Goal: Task Accomplishment & Management: Manage account settings

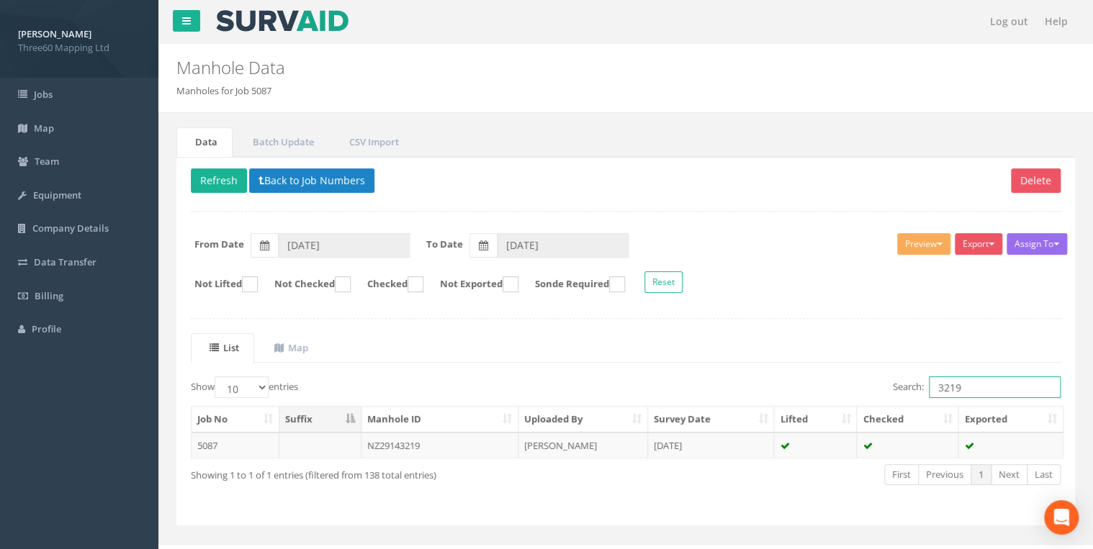
drag, startPoint x: 960, startPoint y: 388, endPoint x: 902, endPoint y: 395, distance: 58.0
click at [902, 395] on label "Search: 3219" at bounding box center [977, 388] width 168 height 22
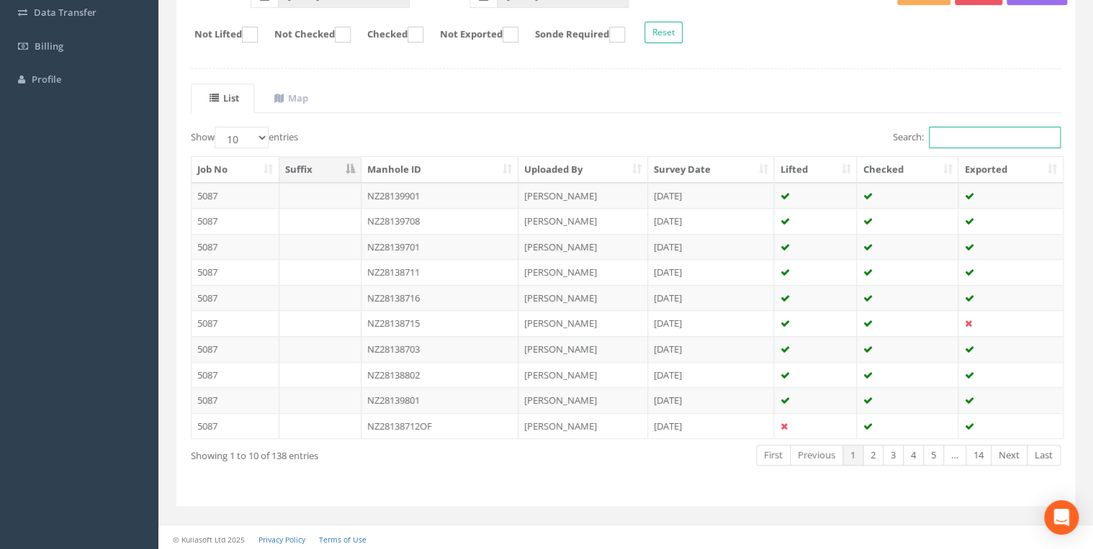
scroll to position [246, 0]
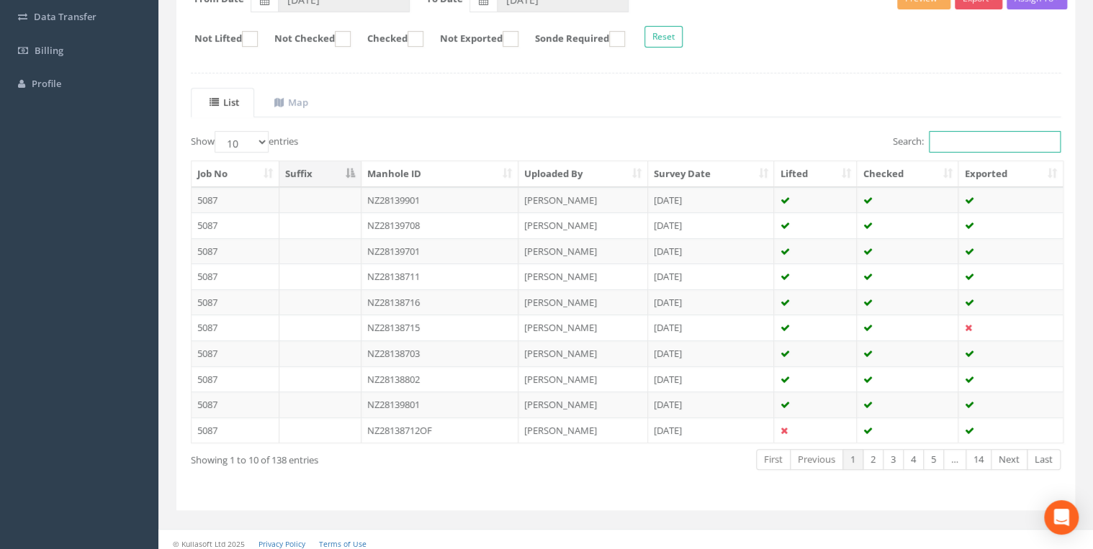
click at [992, 140] on input "Search:" at bounding box center [995, 142] width 132 height 22
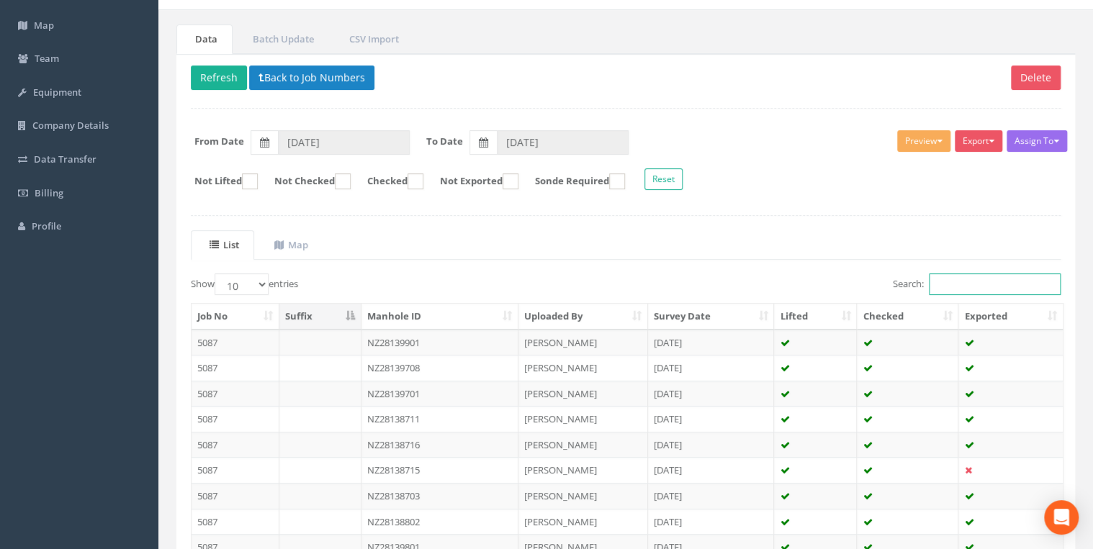
scroll to position [0, 0]
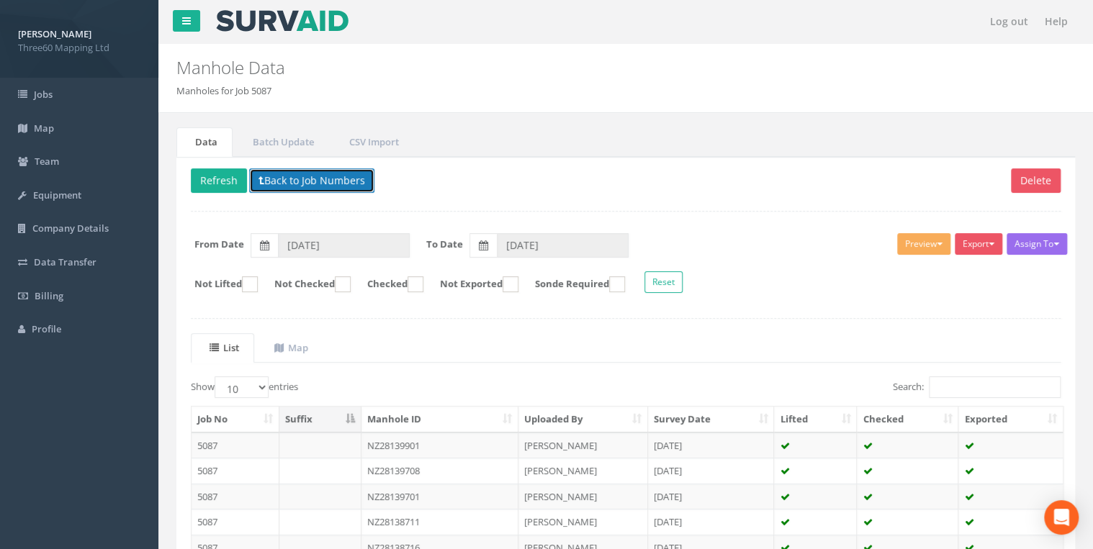
click at [264, 185] on button "Back to Job Numbers" at bounding box center [311, 181] width 125 height 24
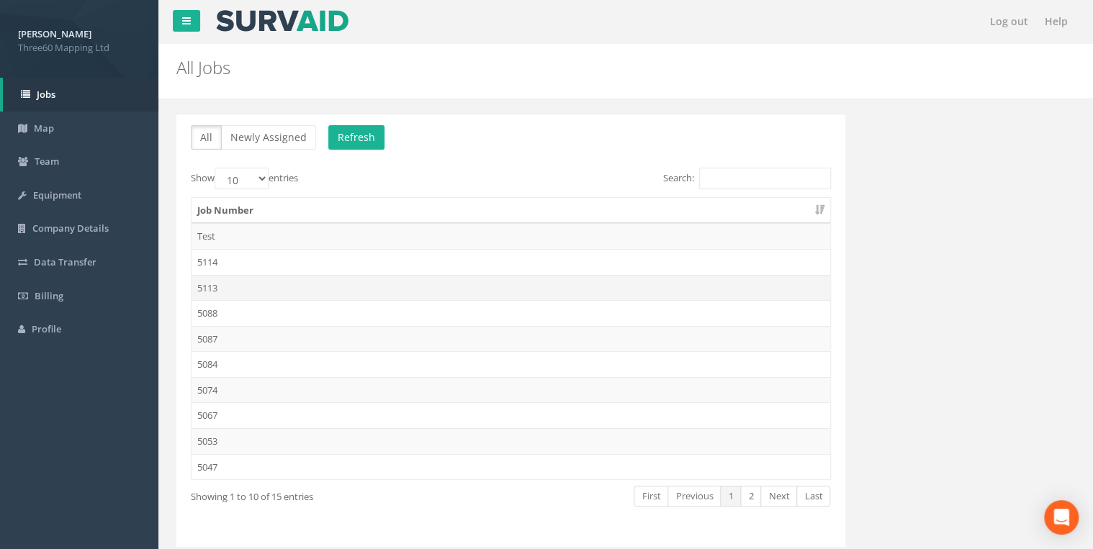
click at [219, 282] on td "5113" at bounding box center [511, 288] width 639 height 26
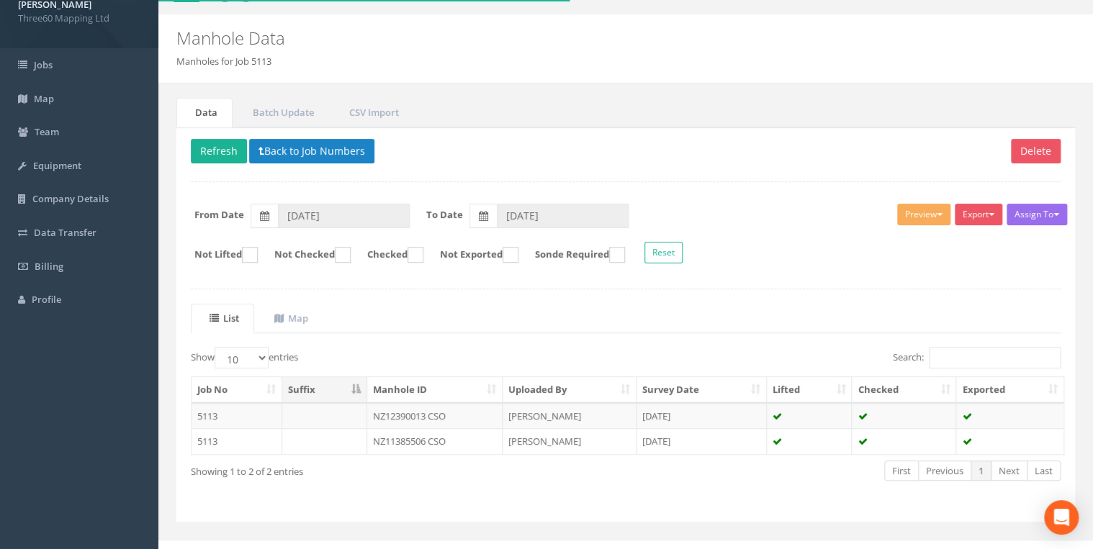
scroll to position [46, 0]
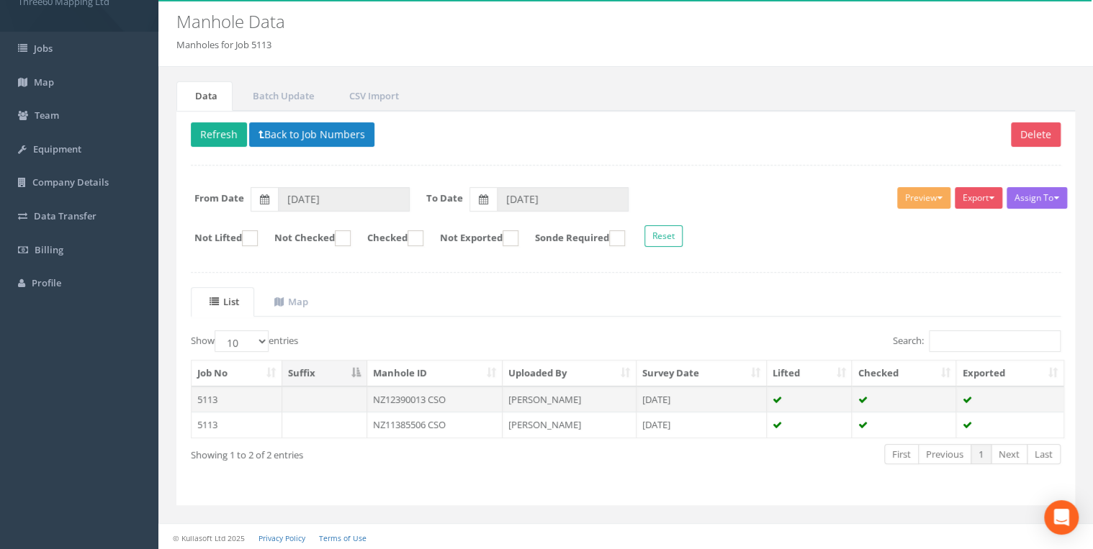
click at [441, 398] on td "NZ12390013 CSO" at bounding box center [435, 400] width 136 height 26
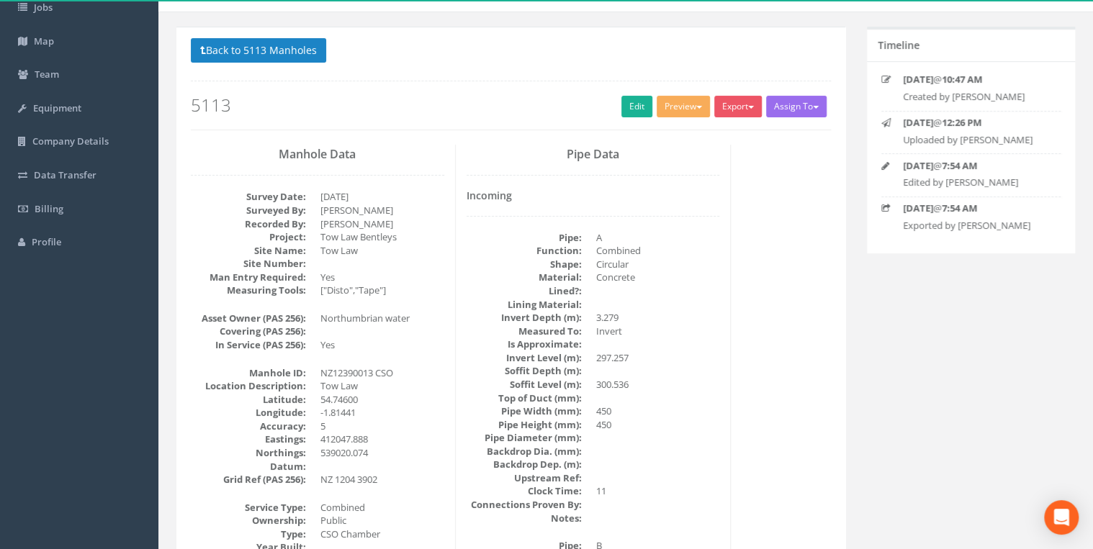
scroll to position [0, 0]
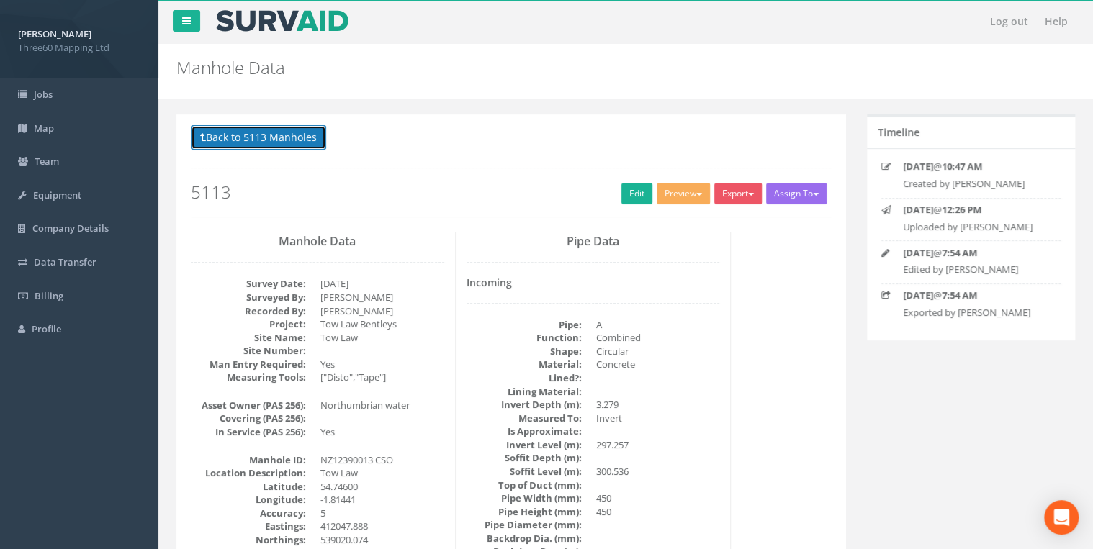
click at [308, 145] on button "Back to 5113 Manholes" at bounding box center [258, 137] width 135 height 24
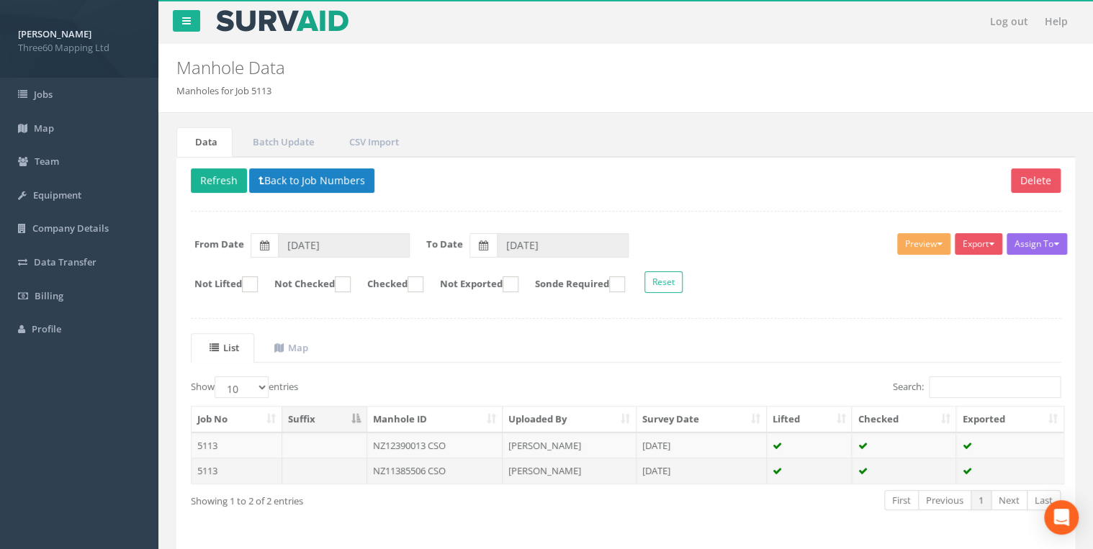
click at [458, 464] on td "NZ11385506 CSO" at bounding box center [435, 471] width 136 height 26
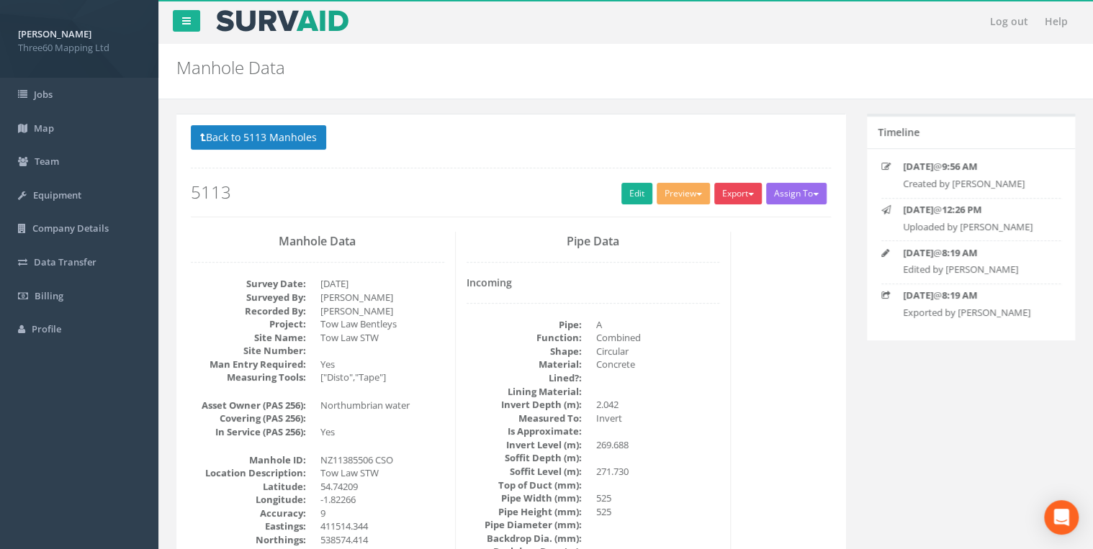
click at [737, 195] on button "Export" at bounding box center [738, 194] width 48 height 22
click at [701, 226] on link "360 Manhole" at bounding box center [708, 223] width 109 height 22
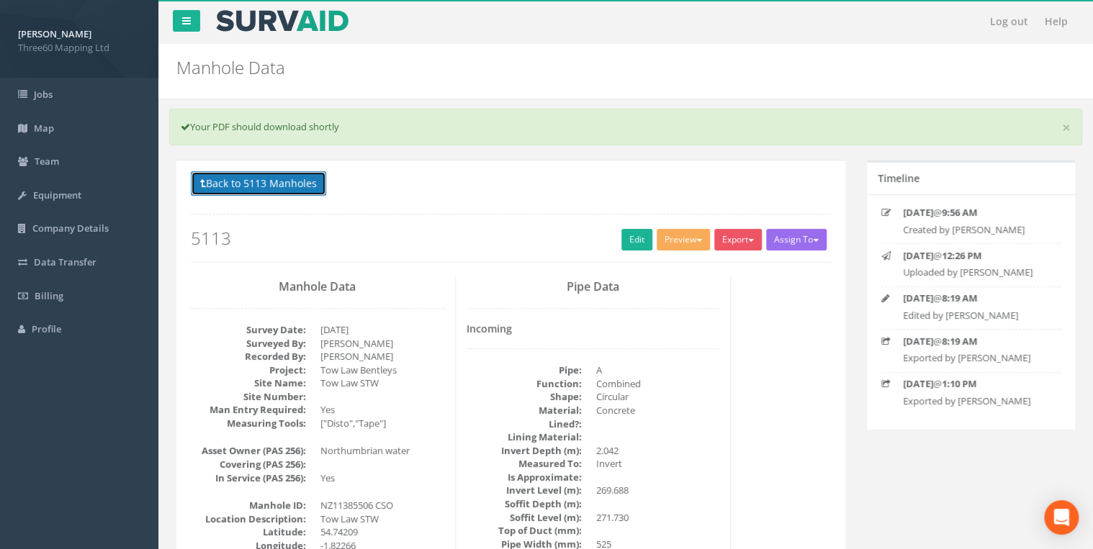
click at [305, 183] on button "Back to 5113 Manholes" at bounding box center [258, 183] width 135 height 24
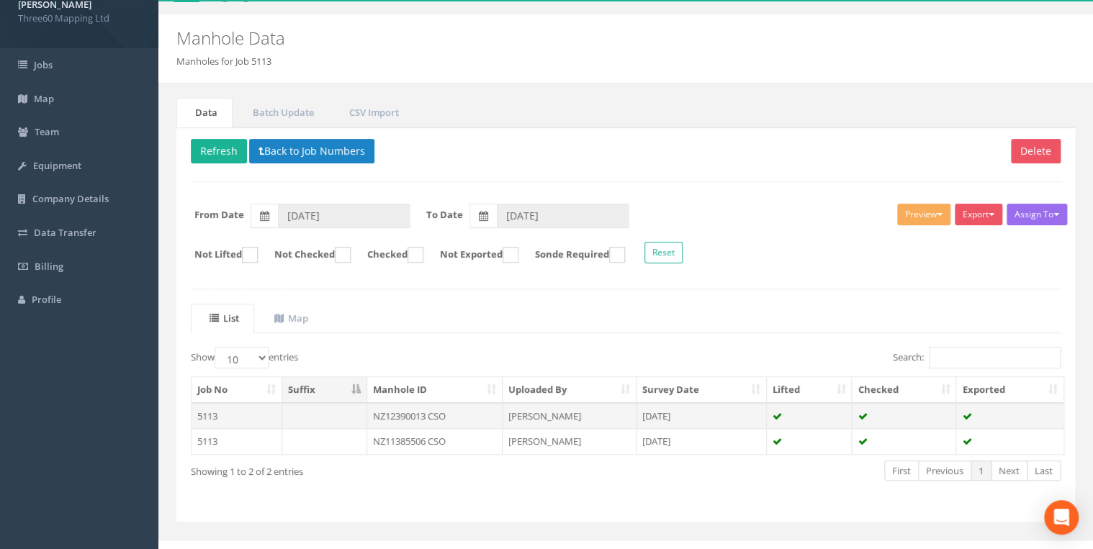
scroll to position [46, 0]
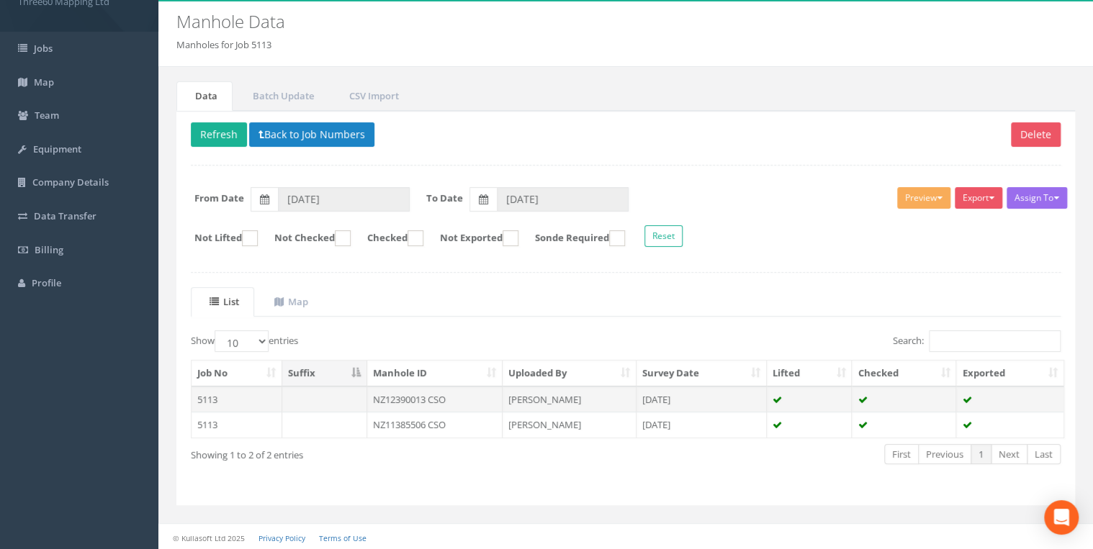
click at [436, 396] on td "NZ12390013 CSO" at bounding box center [435, 400] width 136 height 26
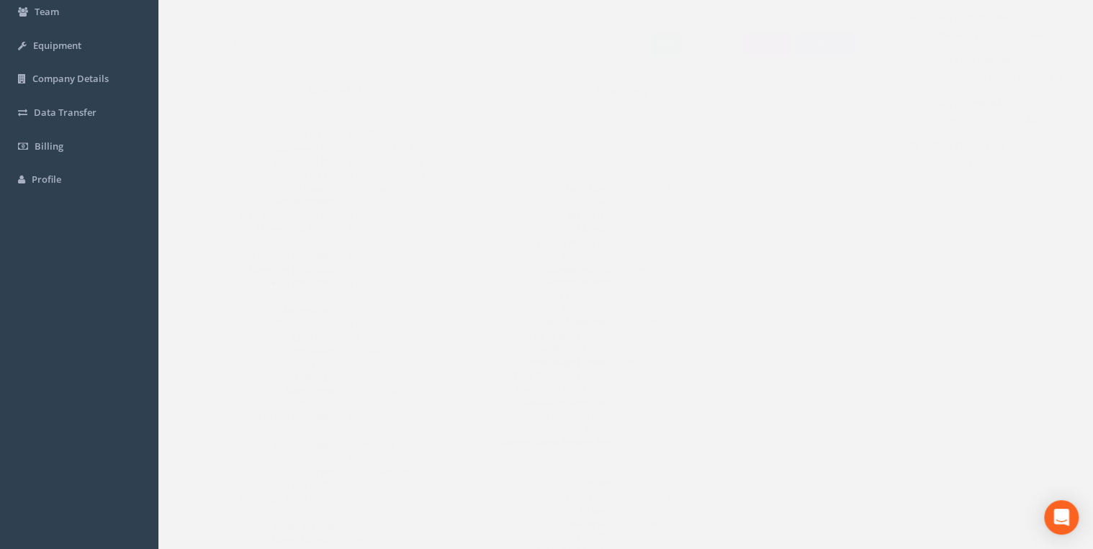
scroll to position [0, 0]
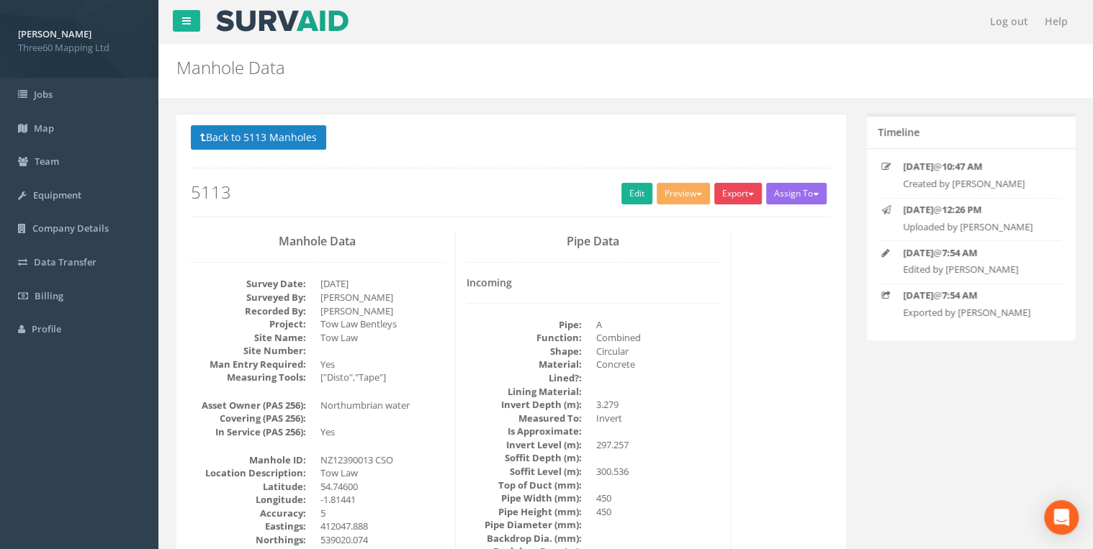
click at [723, 197] on button "Export" at bounding box center [738, 194] width 48 height 22
click at [714, 219] on link "360 Manhole" at bounding box center [708, 223] width 109 height 22
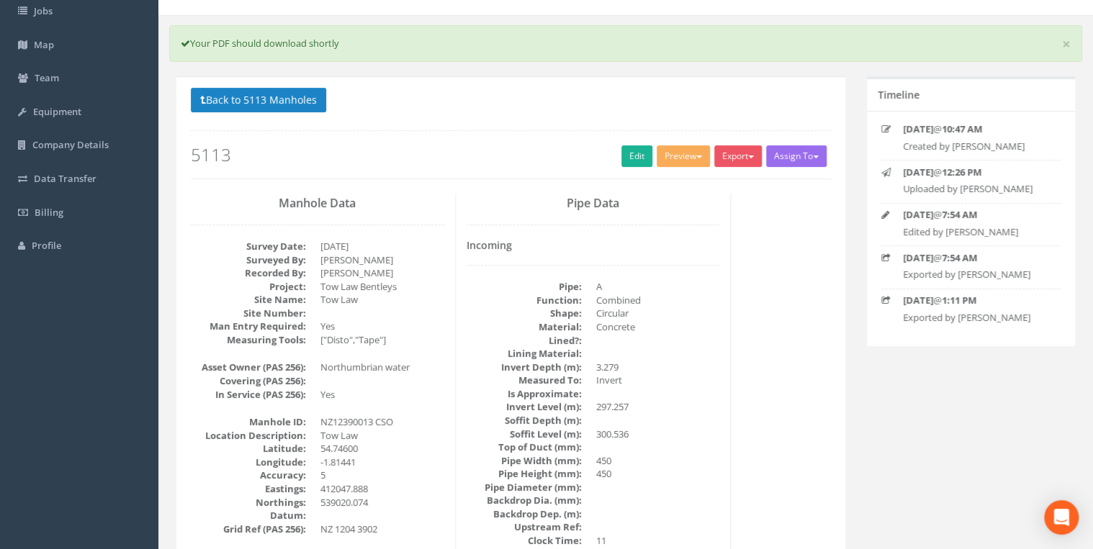
scroll to position [153, 0]
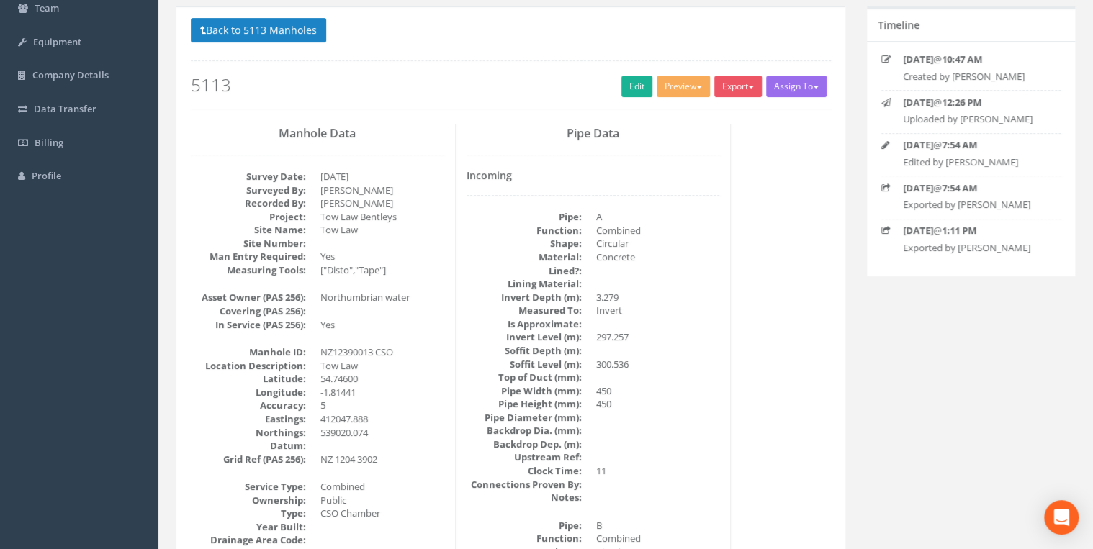
click at [622, 95] on div "Back to 5113 Manholes Back to Map Assign To No Companies Added Export 360 Manho…" at bounding box center [511, 63] width 640 height 91
click at [623, 89] on link "Edit" at bounding box center [636, 87] width 31 height 22
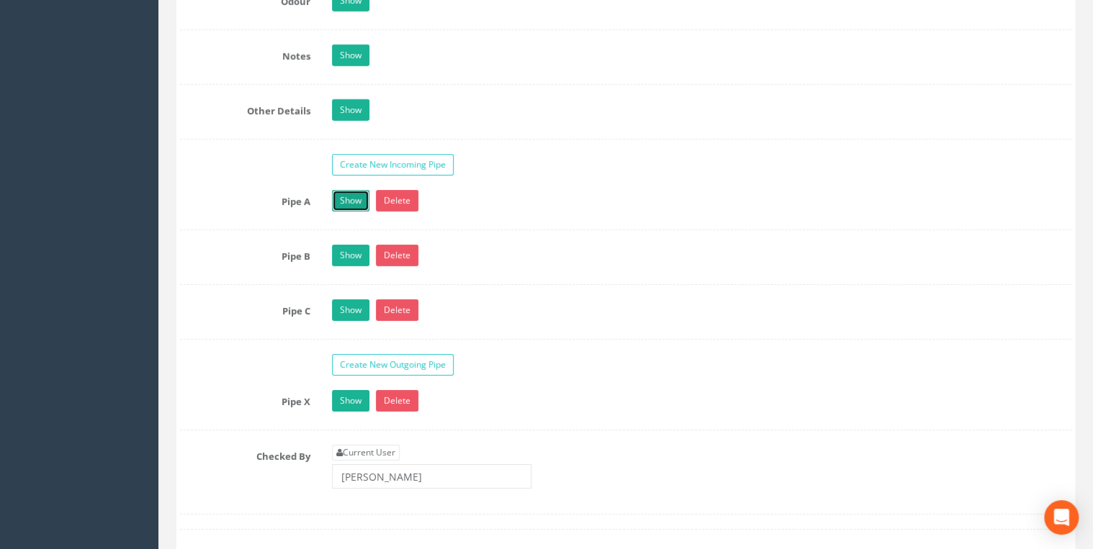
click at [349, 196] on link "Show" at bounding box center [350, 201] width 37 height 22
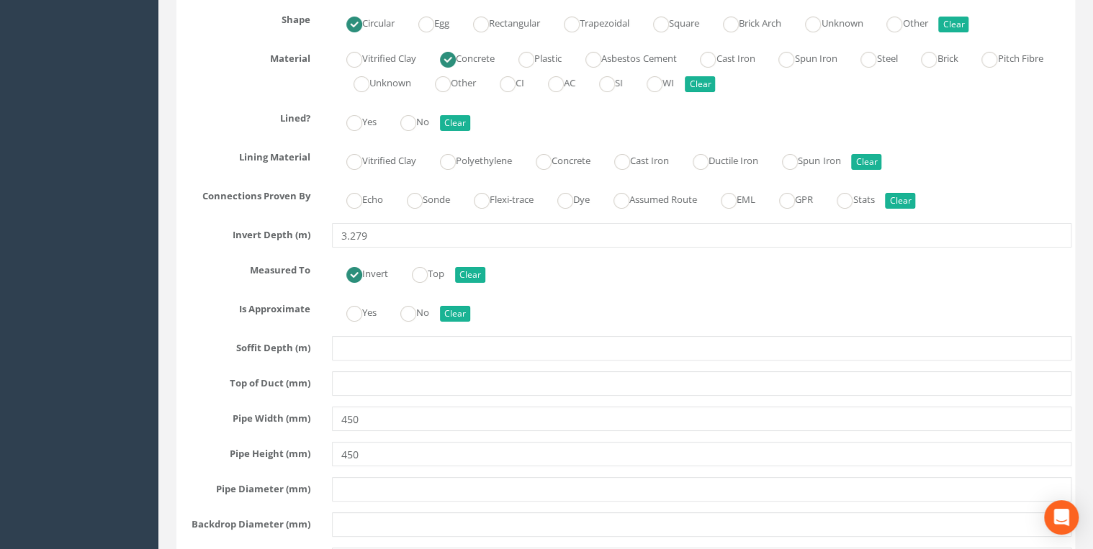
scroll to position [2765, 0]
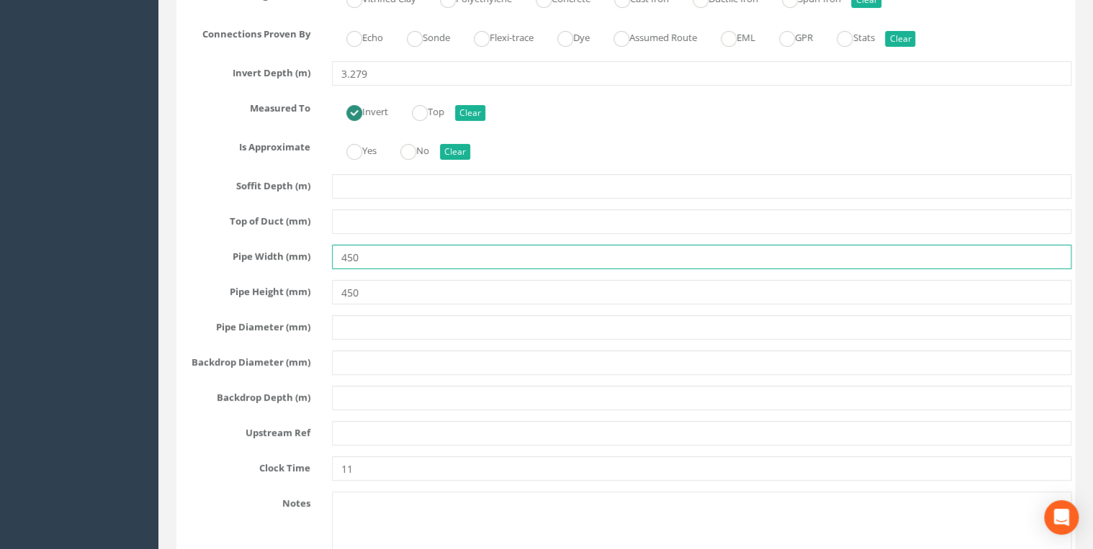
drag, startPoint x: 362, startPoint y: 247, endPoint x: 235, endPoint y: 266, distance: 128.1
click at [238, 265] on div "Pipe A Hide Delete Function Sewer Watercourse Combined Highway [PERSON_NAME] Ou…" at bounding box center [626, 159] width 892 height 860
type input "375"
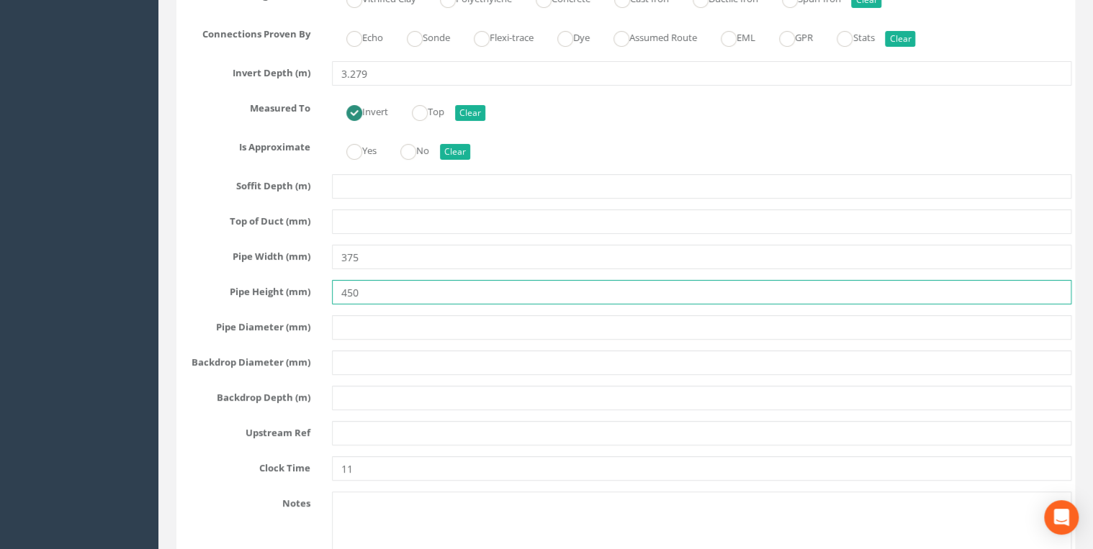
drag, startPoint x: 391, startPoint y: 290, endPoint x: 210, endPoint y: 303, distance: 181.2
click at [210, 303] on div "Pipe A Hide Delete Function Sewer Watercourse Combined Highway [PERSON_NAME] Ou…" at bounding box center [626, 159] width 892 height 860
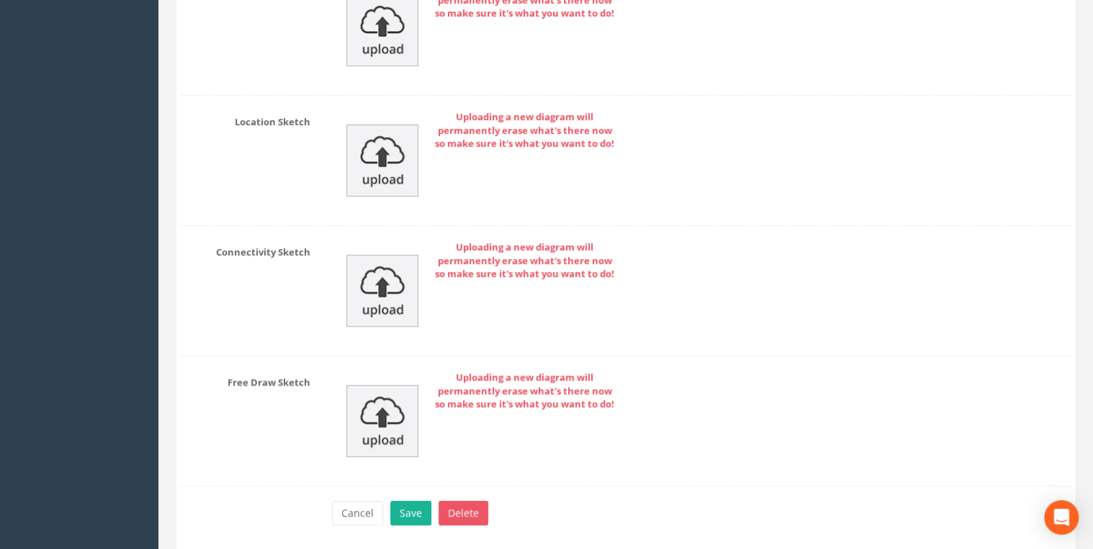
scroll to position [5812, 0]
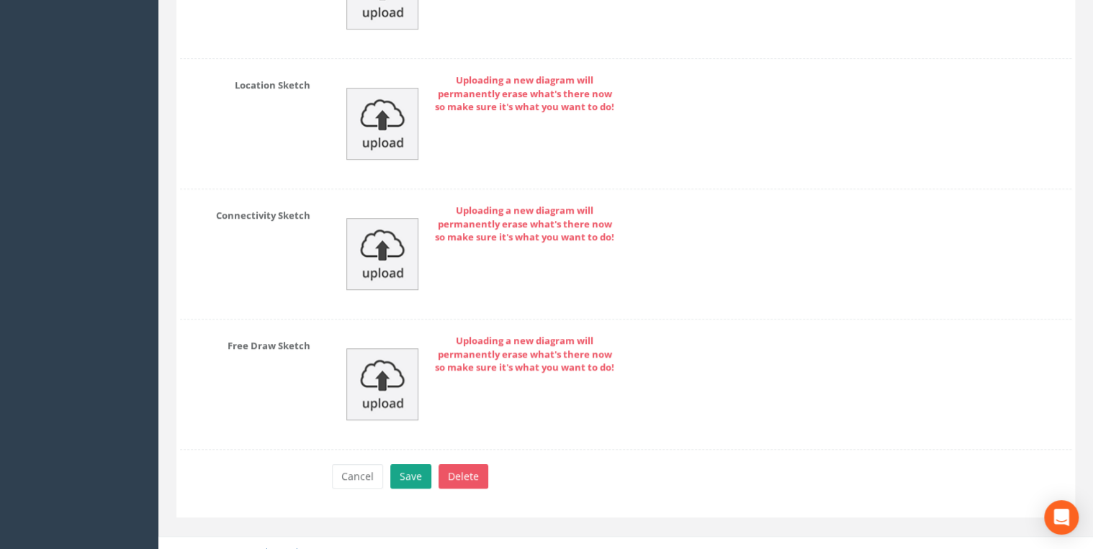
type input "375"
click at [410, 465] on button "Save" at bounding box center [410, 477] width 41 height 24
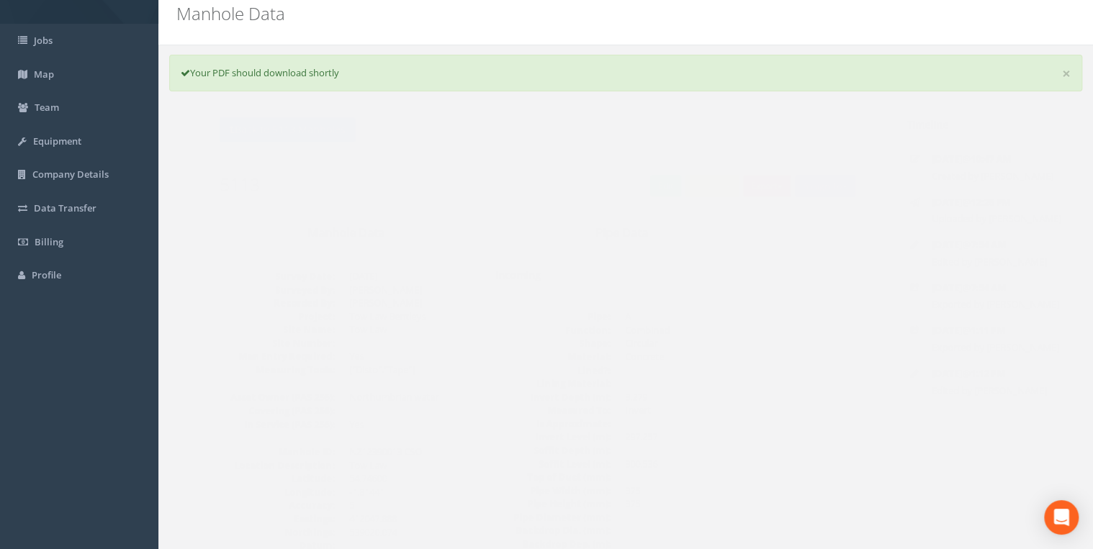
scroll to position [0, 0]
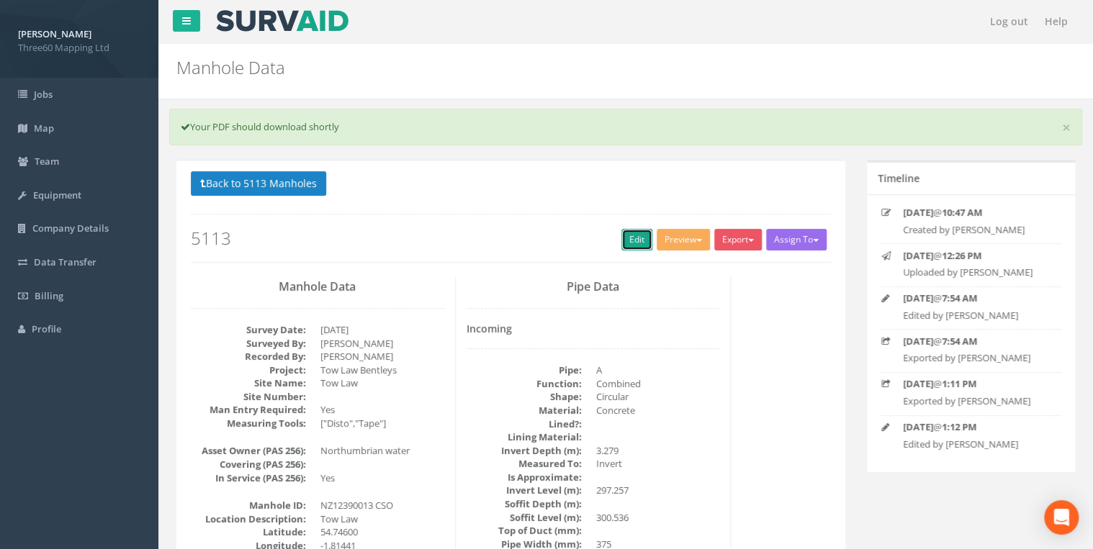
click at [621, 236] on link "Edit" at bounding box center [636, 240] width 31 height 22
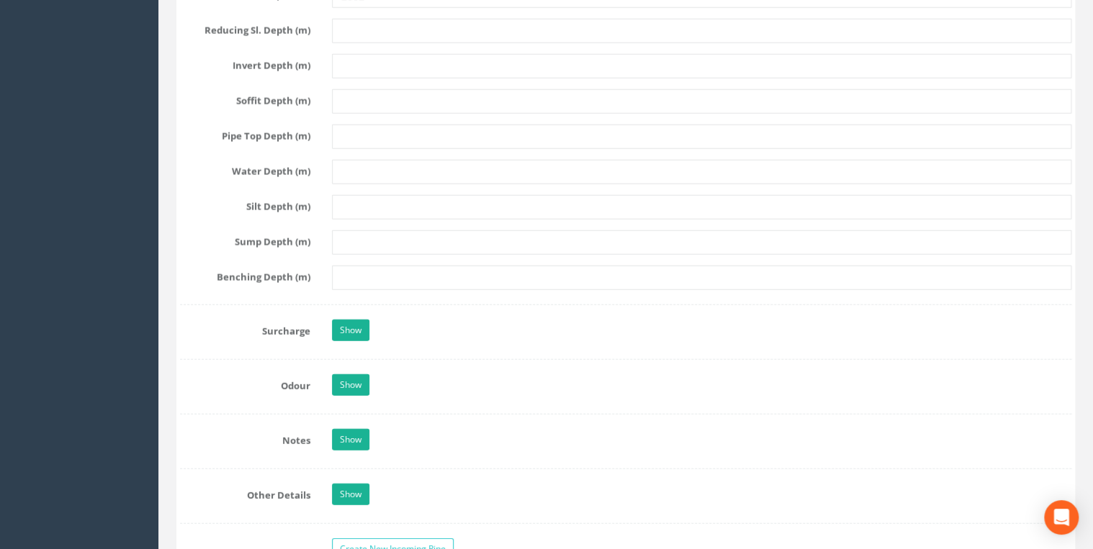
scroll to position [2150, 0]
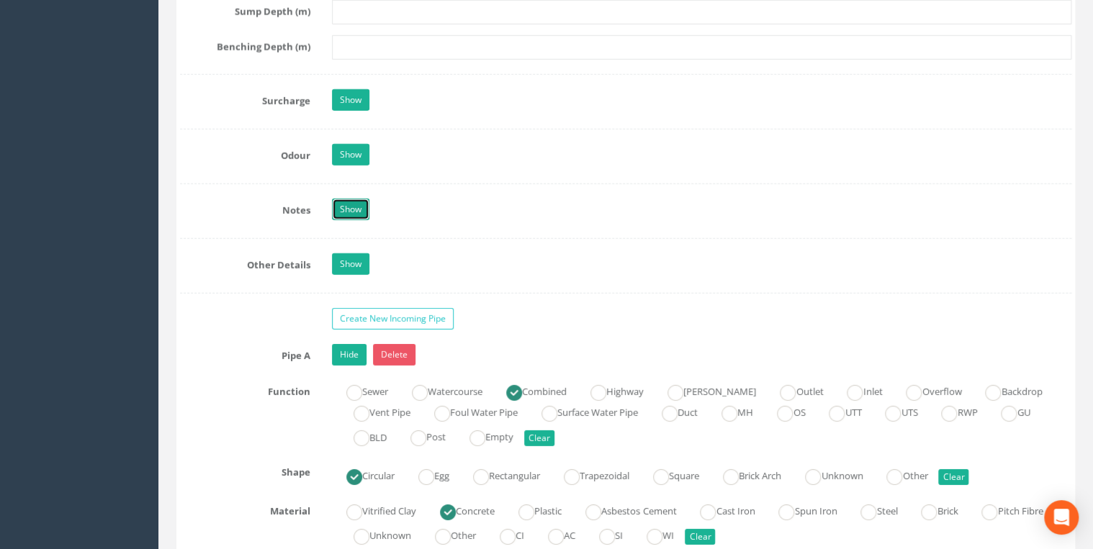
click at [341, 211] on link "Show" at bounding box center [350, 210] width 37 height 22
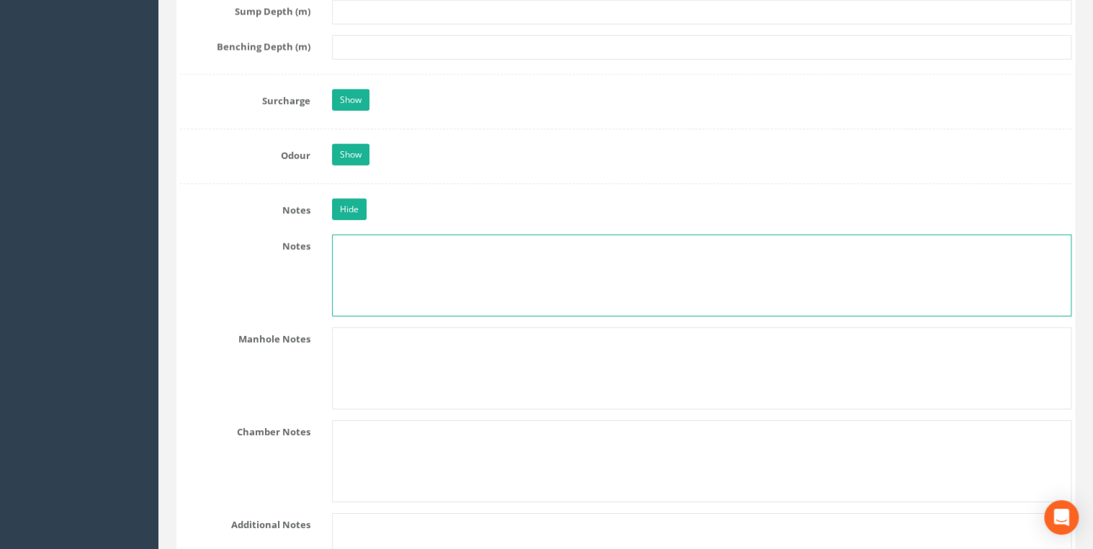
click at [363, 245] on textarea at bounding box center [702, 276] width 740 height 82
type textarea "X"
click at [722, 241] on textarea "Pipe X refers to overflow. Unable to obtain information on continuation pipe be…" at bounding box center [702, 276] width 740 height 82
click at [786, 235] on textarea "Pipe X refers to overflow. Unable to obtain information on continuation pipe be…" at bounding box center [702, 276] width 740 height 82
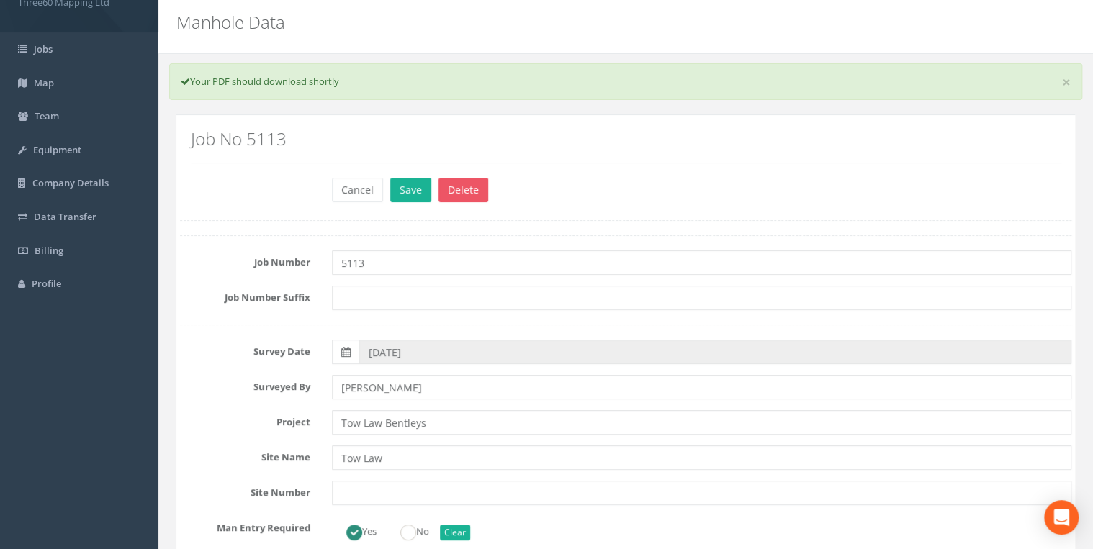
scroll to position [0, 0]
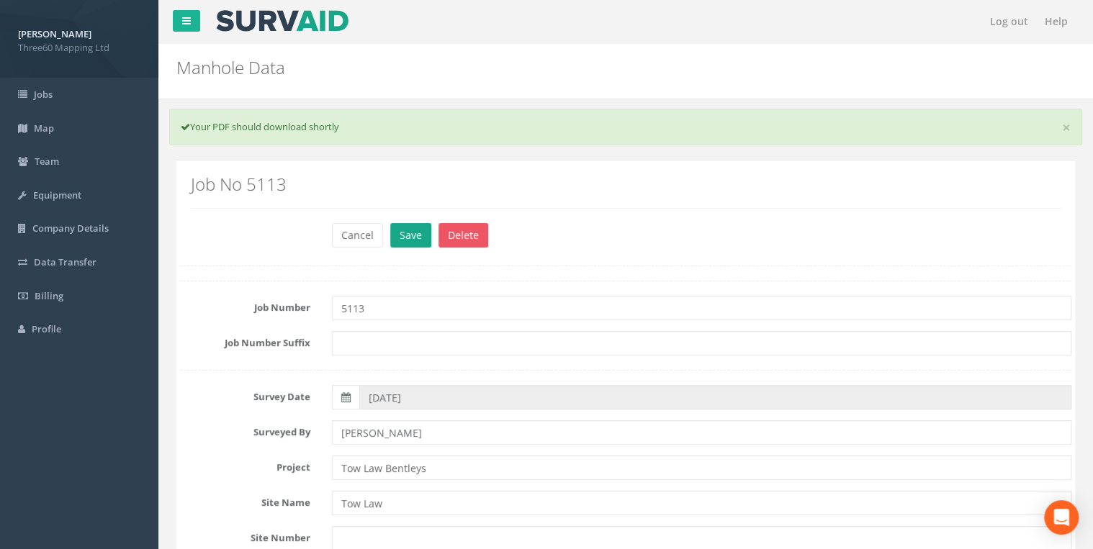
type textarea "Pipe X refers to overflow. Unable to obtain information on continuation pipe be…"
click at [412, 239] on button "Save" at bounding box center [410, 235] width 41 height 24
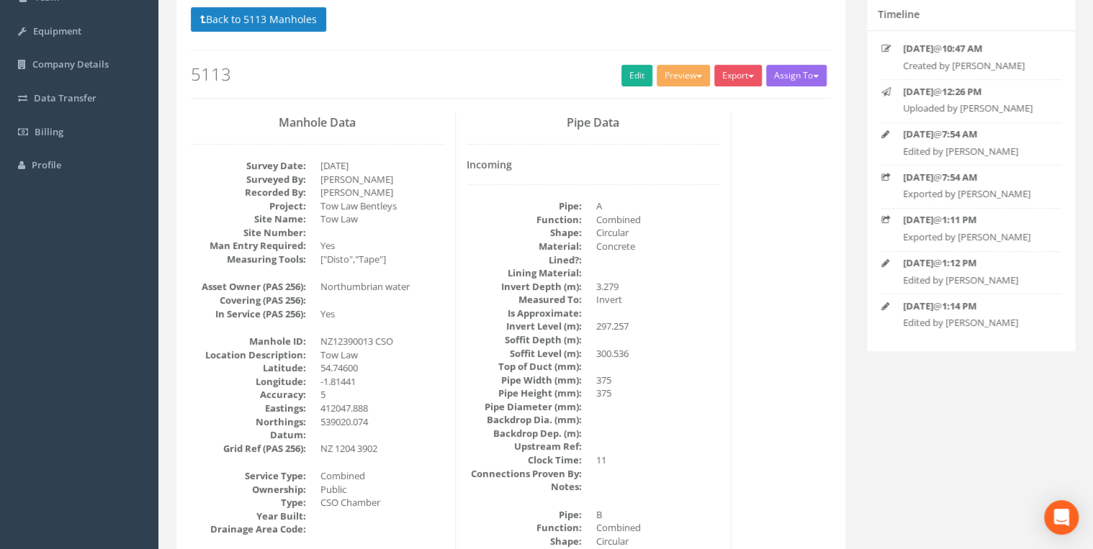
scroll to position [140, 0]
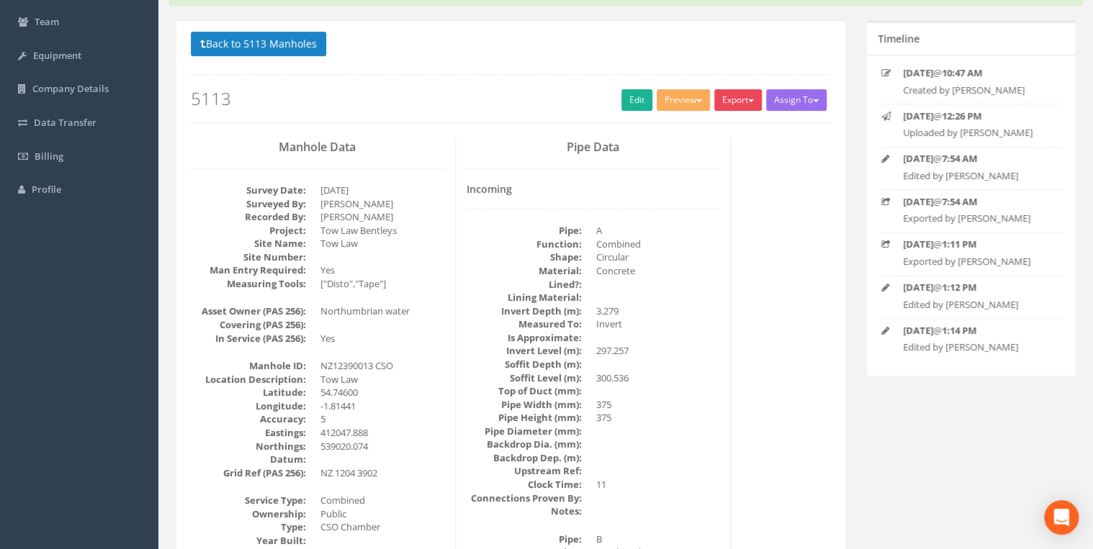
click at [732, 100] on button "Export" at bounding box center [738, 100] width 48 height 22
click at [724, 124] on link "360 Manhole" at bounding box center [708, 130] width 109 height 22
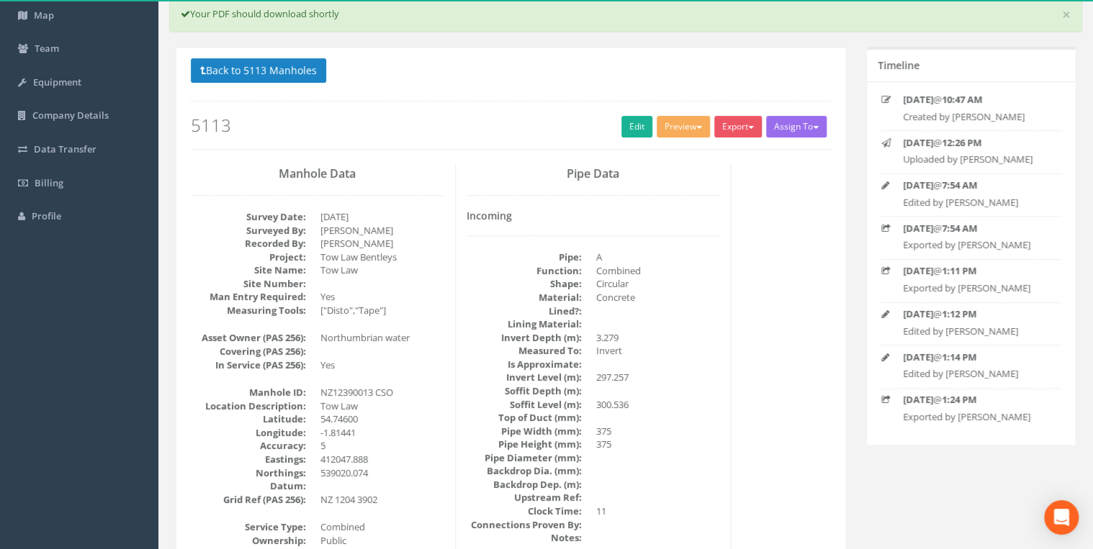
scroll to position [0, 0]
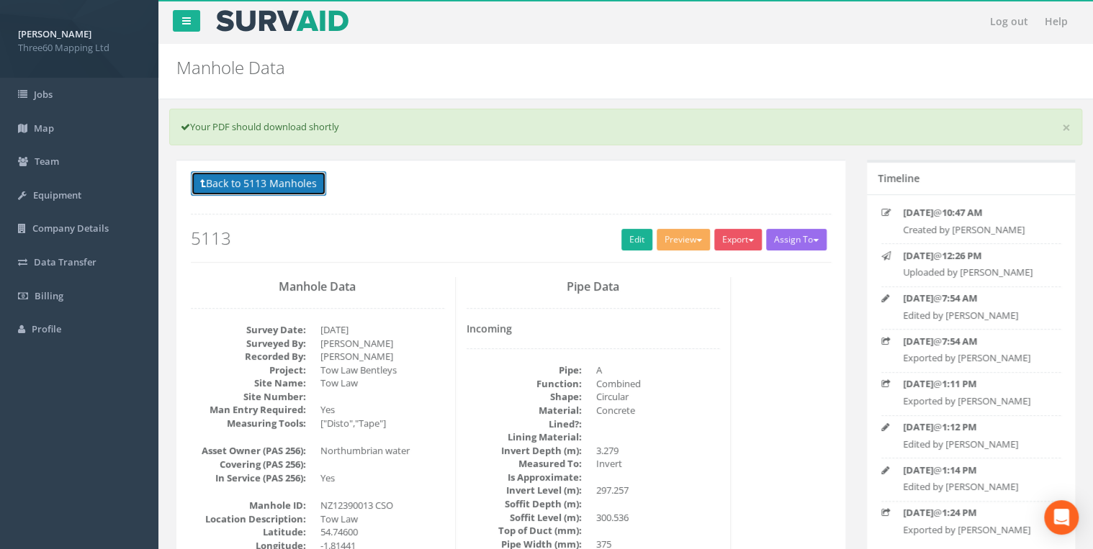
click at [303, 181] on button "Back to 5113 Manholes" at bounding box center [258, 183] width 135 height 24
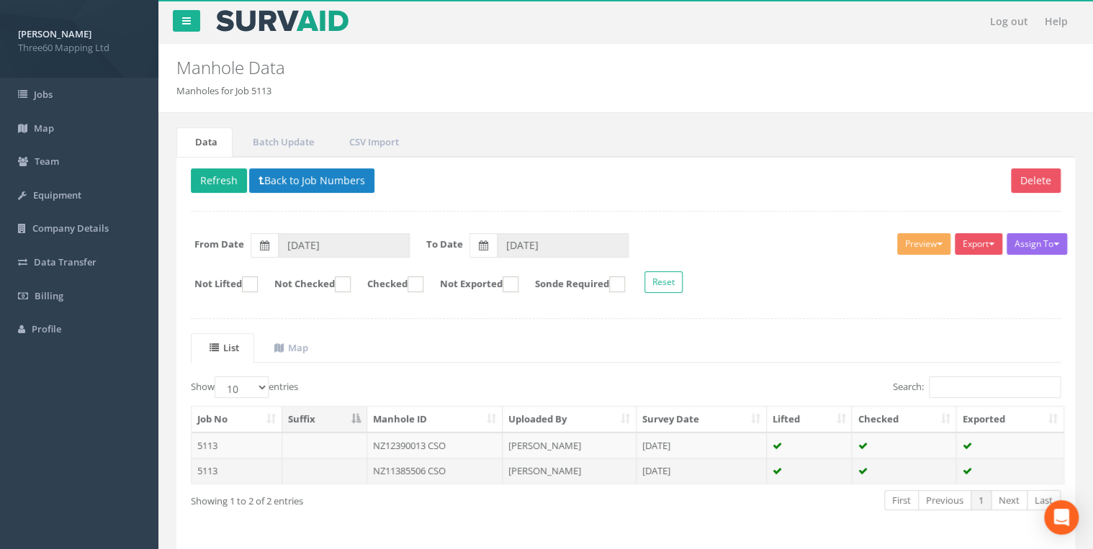
click at [429, 464] on td "NZ11385506 CSO" at bounding box center [435, 471] width 136 height 26
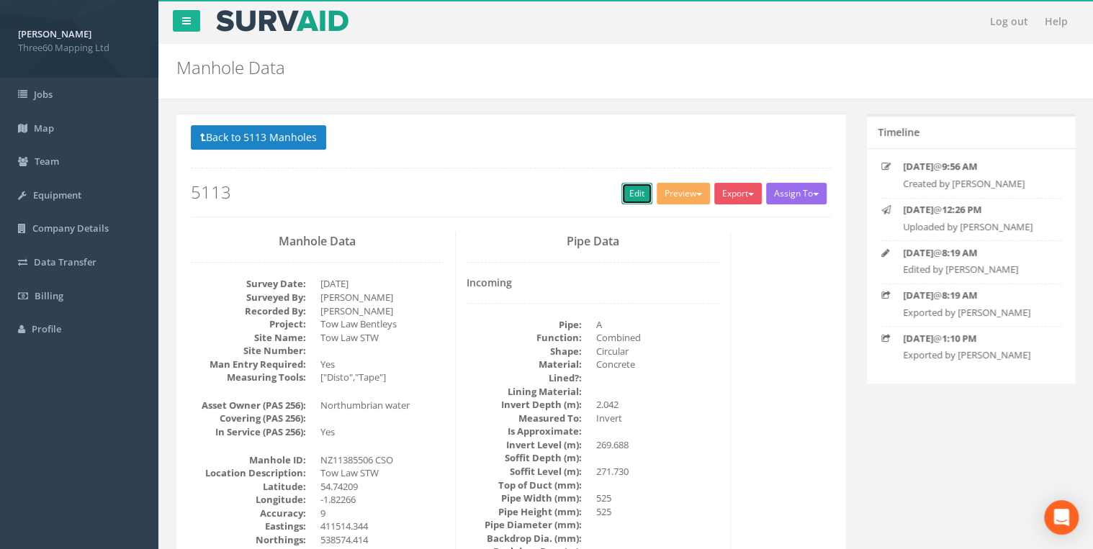
click at [639, 192] on link "Edit" at bounding box center [636, 194] width 31 height 22
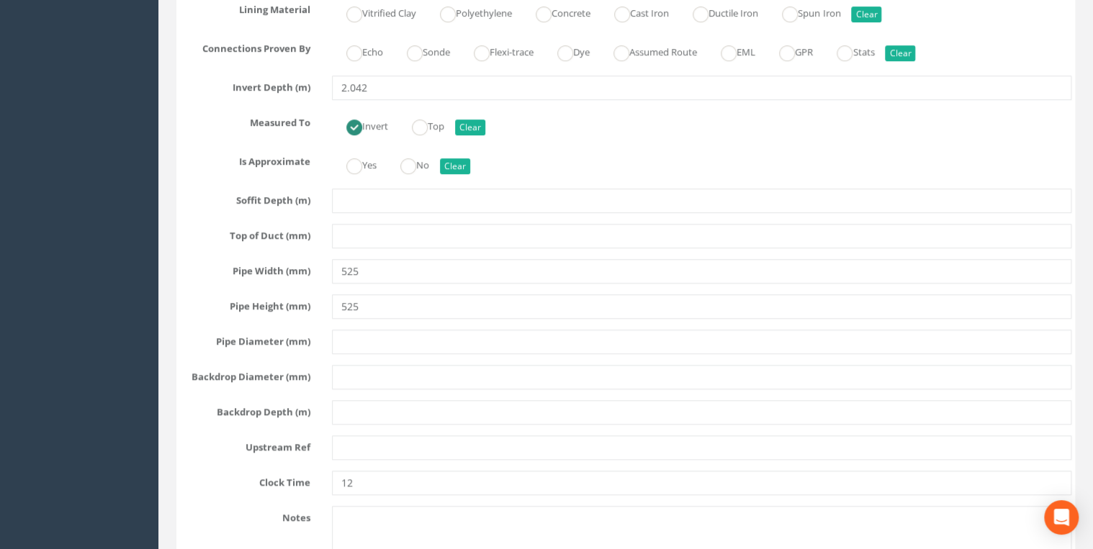
scroll to position [3303, 0]
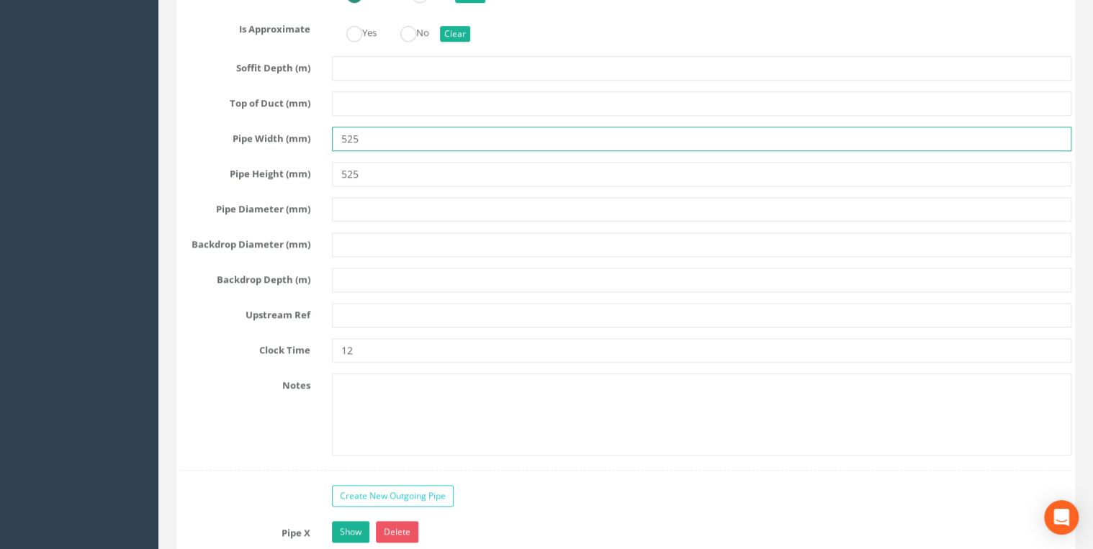
drag, startPoint x: 364, startPoint y: 133, endPoint x: 259, endPoint y: 144, distance: 105.8
click at [266, 143] on div "Pipe A Hide Delete Function Sewer Watercourse Combined Highway [PERSON_NAME] Ou…" at bounding box center [626, 41] width 892 height 860
type input "600"
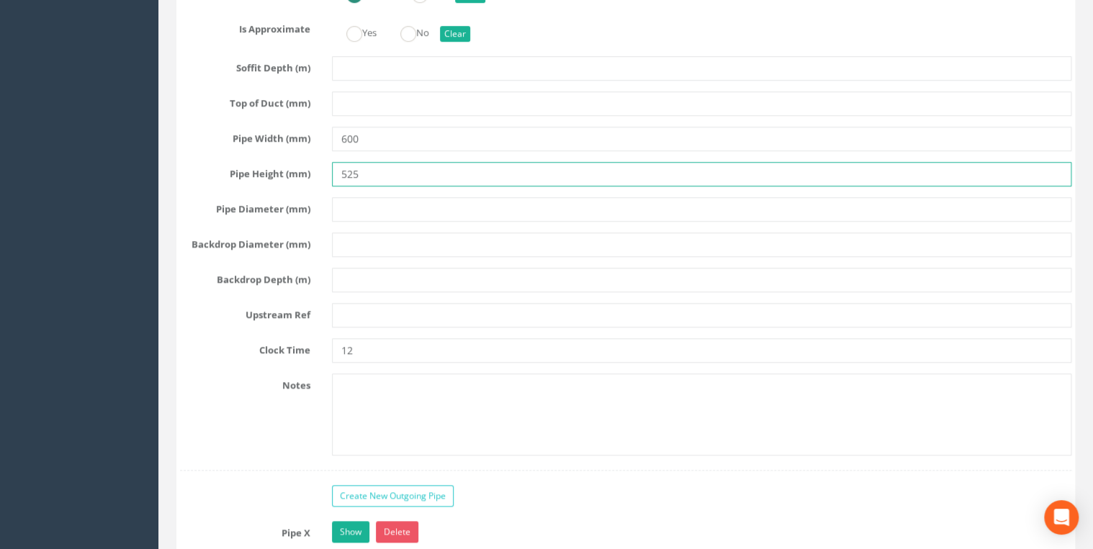
drag, startPoint x: 390, startPoint y: 153, endPoint x: 189, endPoint y: 195, distance: 206.1
click at [189, 195] on div "Pipe A Hide Delete Function Sewer Watercourse Combined Highway [PERSON_NAME] Ou…" at bounding box center [626, 41] width 892 height 860
type input "600"
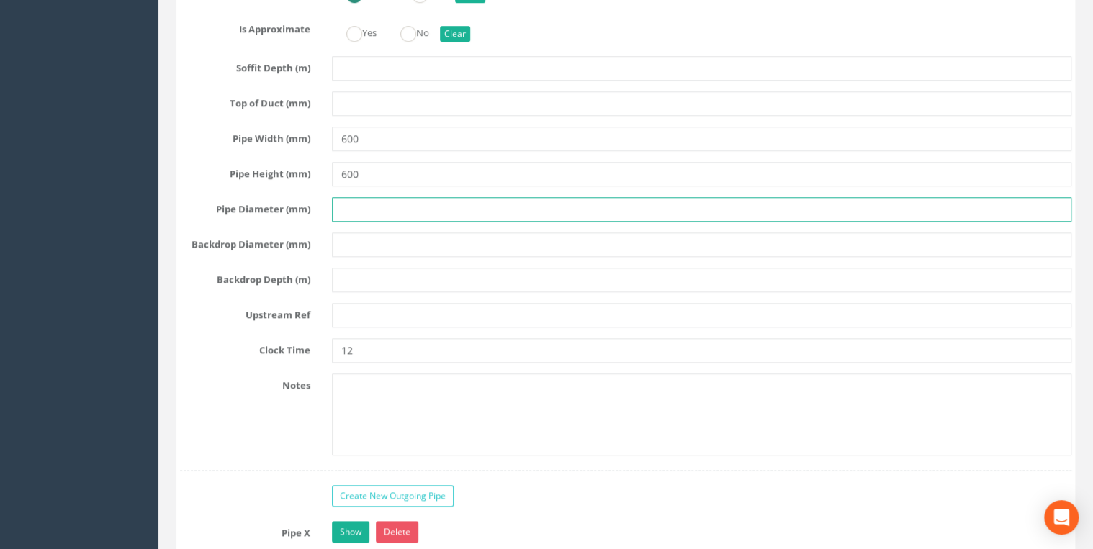
click at [347, 197] on input "text" at bounding box center [702, 209] width 740 height 24
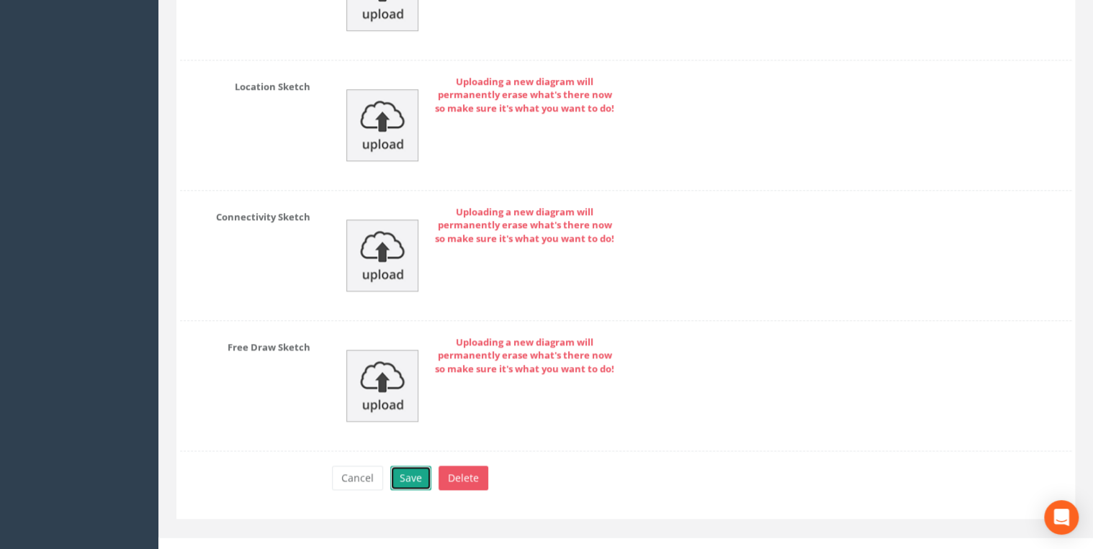
click at [408, 466] on button "Save" at bounding box center [410, 478] width 41 height 24
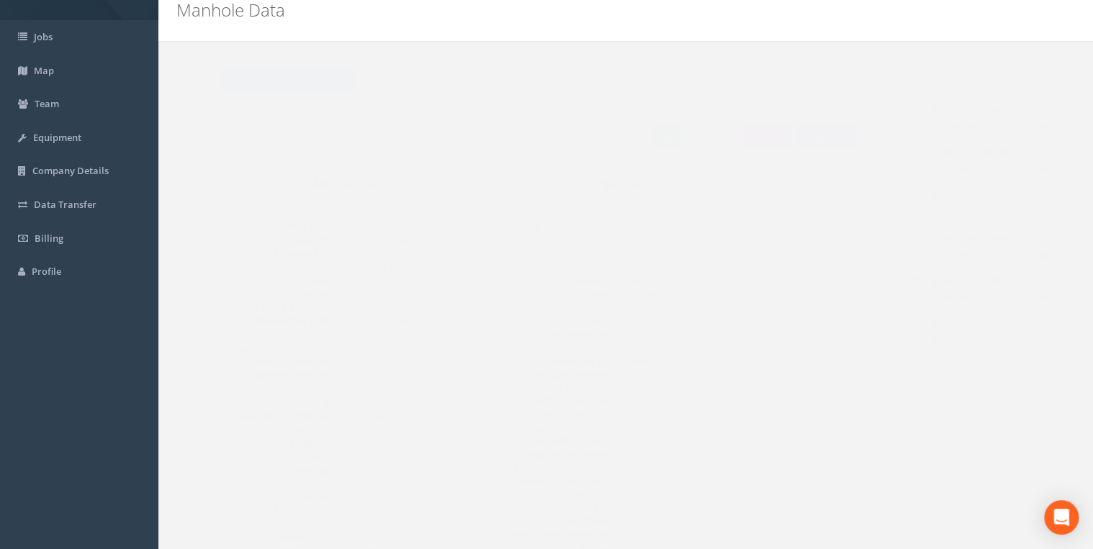
scroll to position [0, 0]
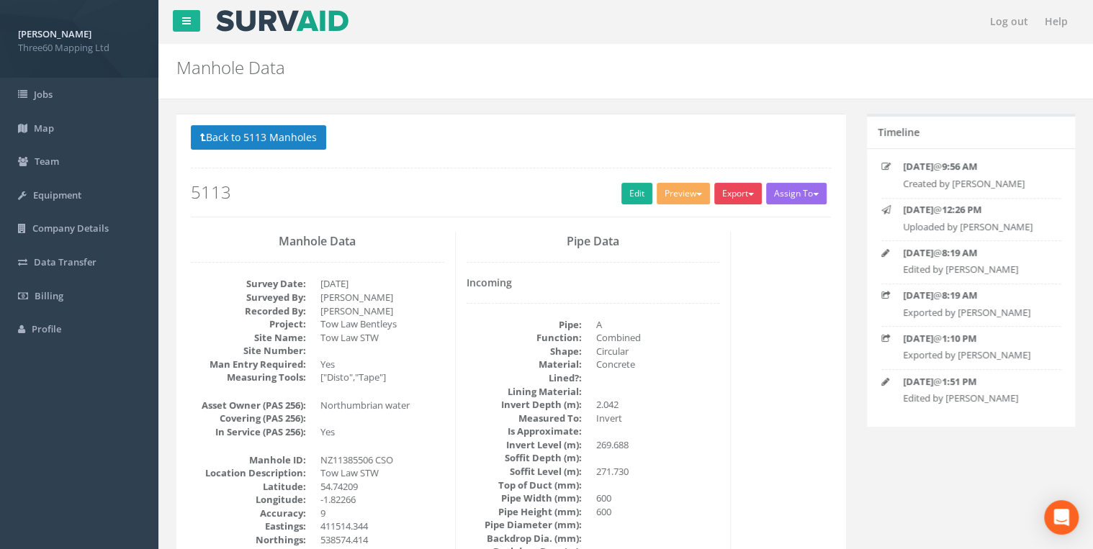
click at [743, 196] on button "Export" at bounding box center [738, 194] width 48 height 22
click at [710, 219] on link "360 Manhole" at bounding box center [708, 223] width 109 height 22
